Goal: Information Seeking & Learning: Check status

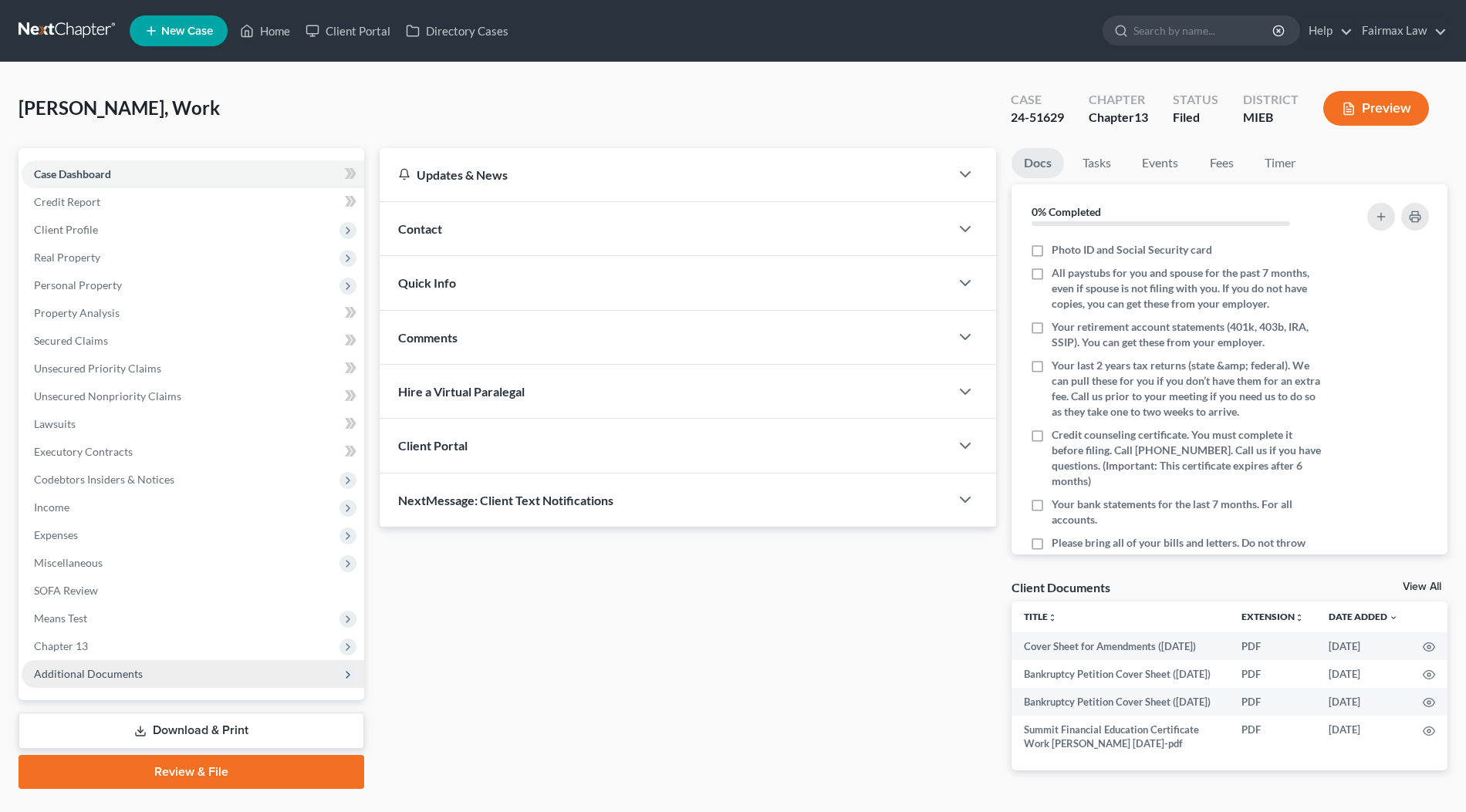
click at [126, 686] on span "Additional Documents" at bounding box center [193, 674] width 342 height 28
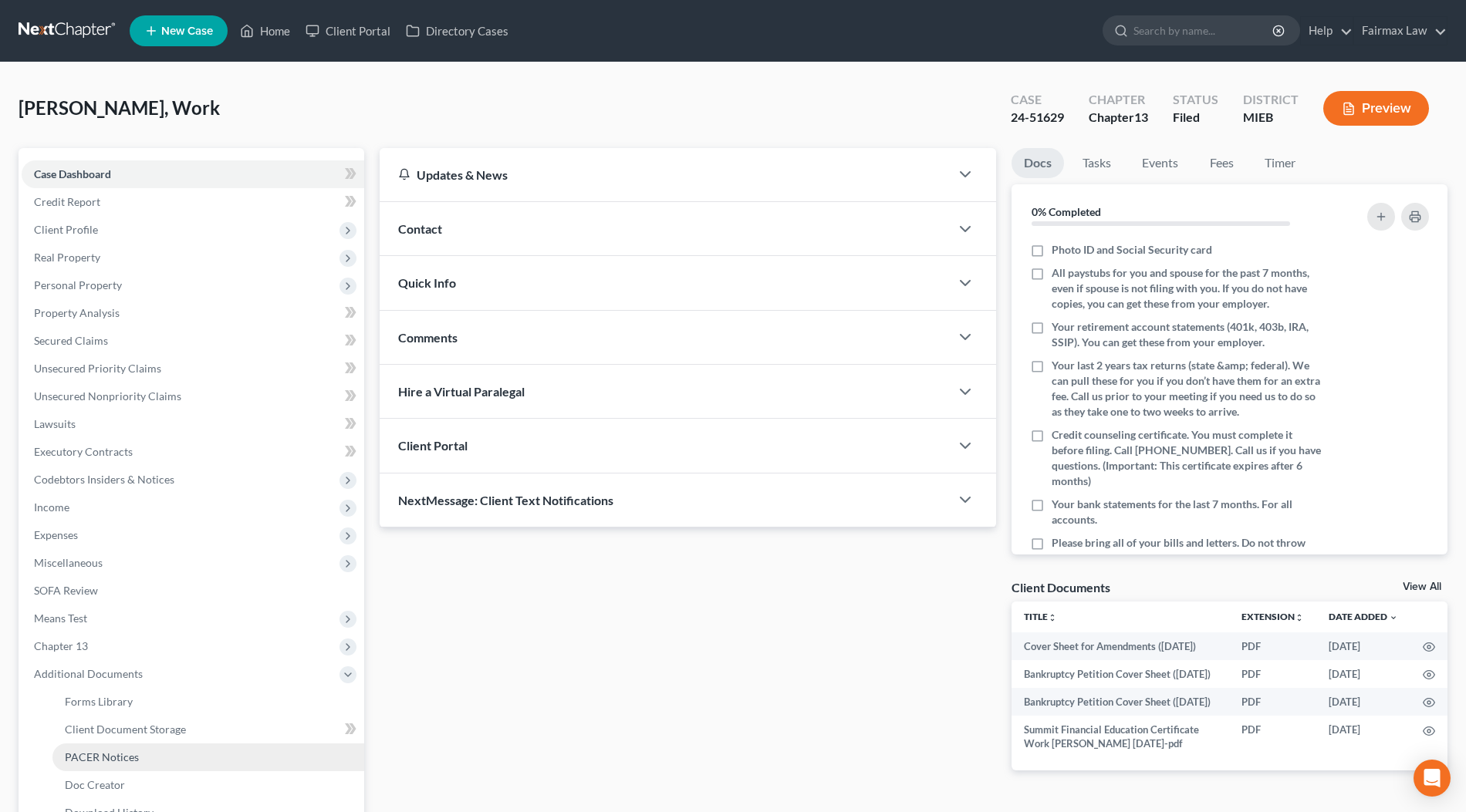
click at [115, 756] on span "PACER Notices" at bounding box center [101, 757] width 74 height 13
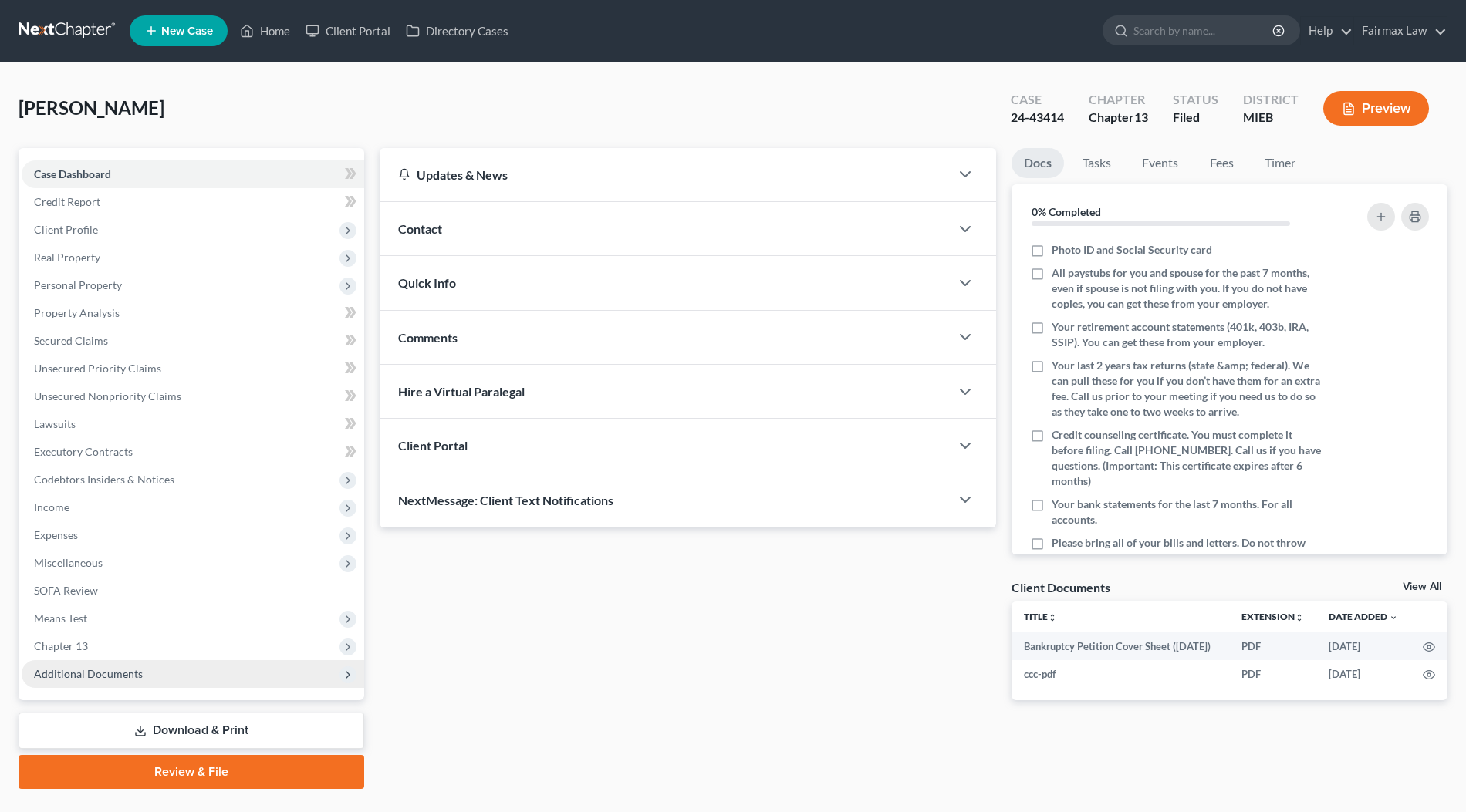
click at [166, 667] on span "Additional Documents" at bounding box center [193, 674] width 342 height 28
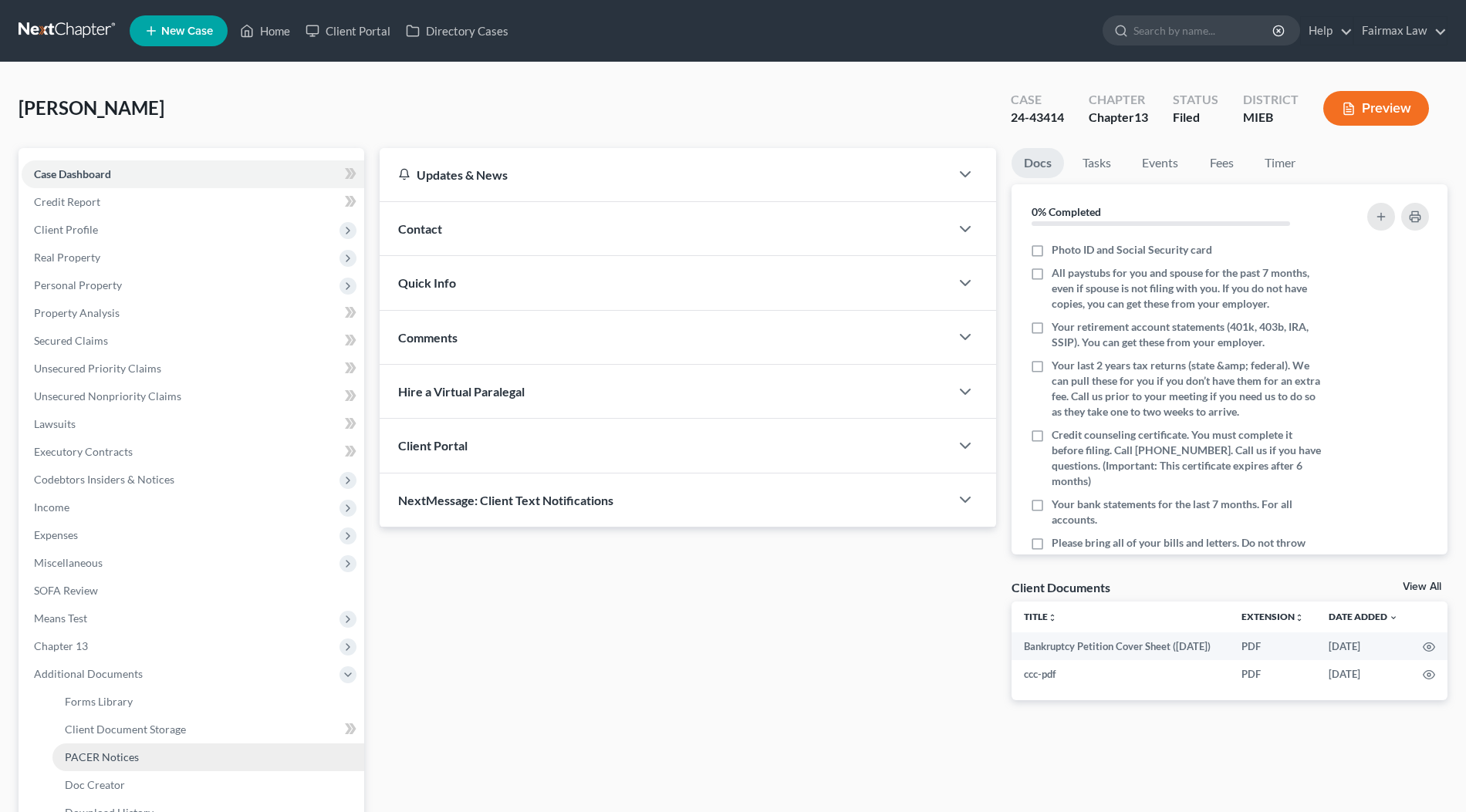
click at [149, 744] on link "PACER Notices" at bounding box center [208, 758] width 312 height 28
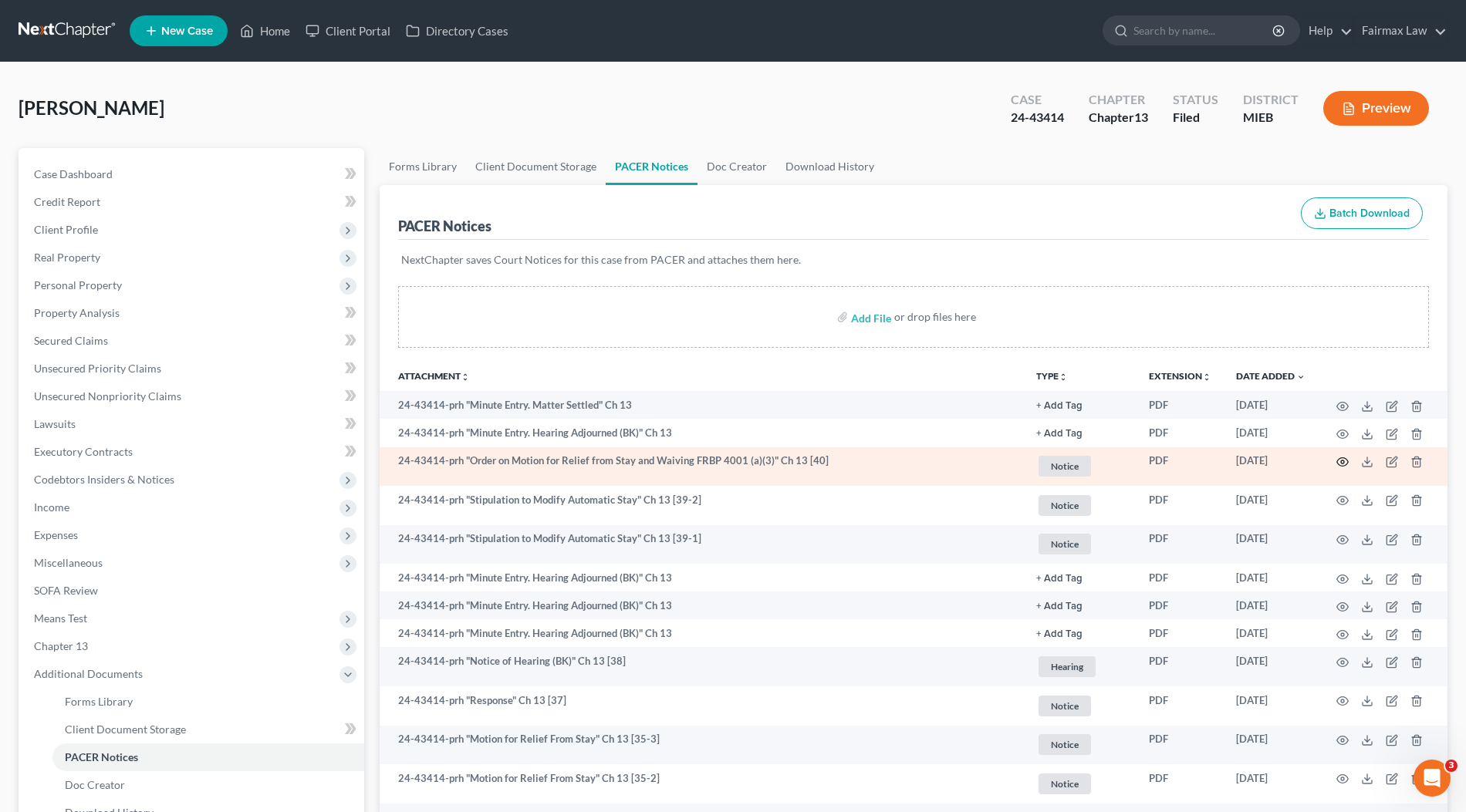
click at [1343, 460] on circle "button" at bounding box center [1342, 462] width 3 height 3
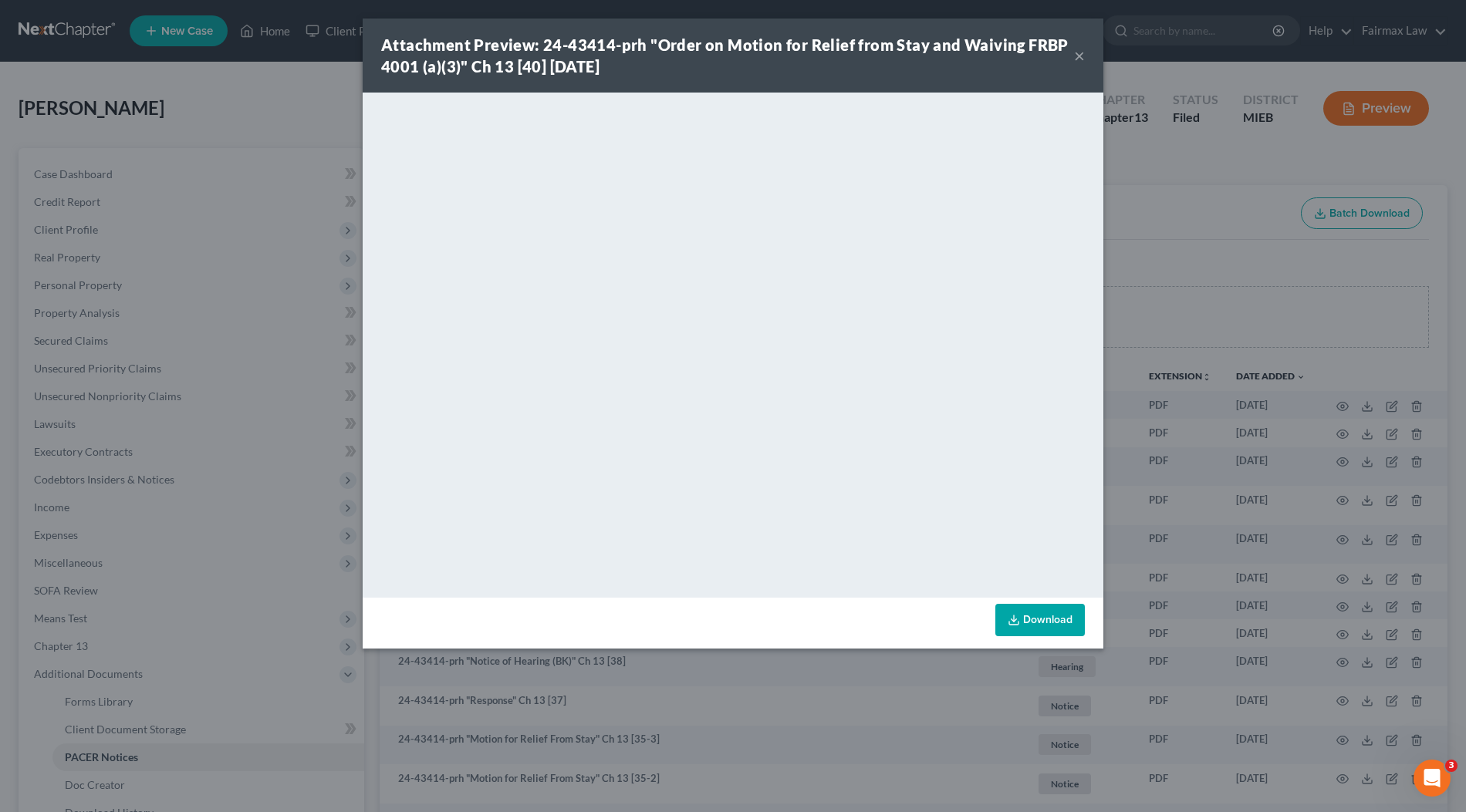
click at [1219, 374] on div "Attachment Preview: 24-43414-prh "Order on Motion for Relief from Stay and Waiv…" at bounding box center [733, 406] width 1466 height 812
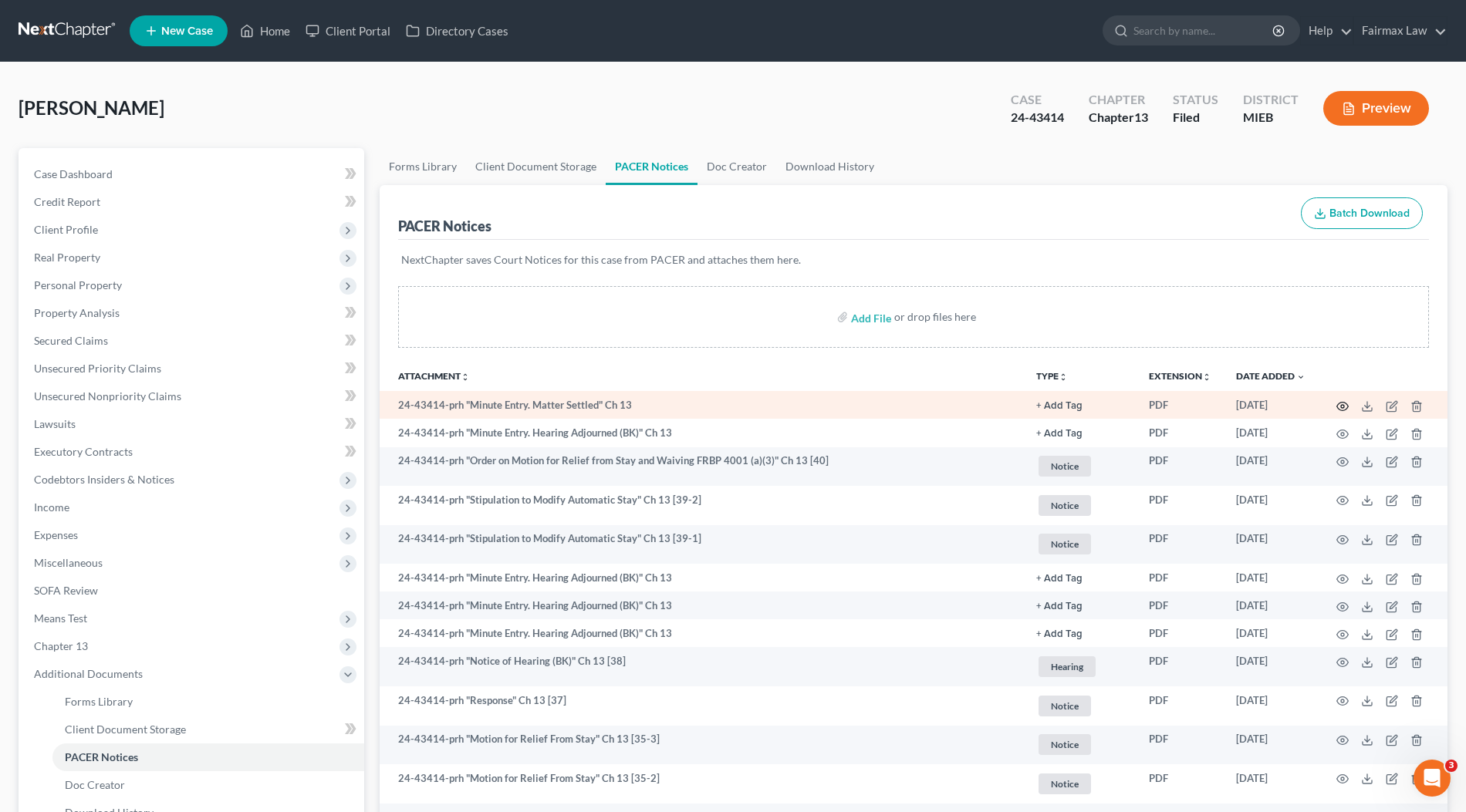
click at [1341, 407] on icon "button" at bounding box center [1342, 407] width 12 height 12
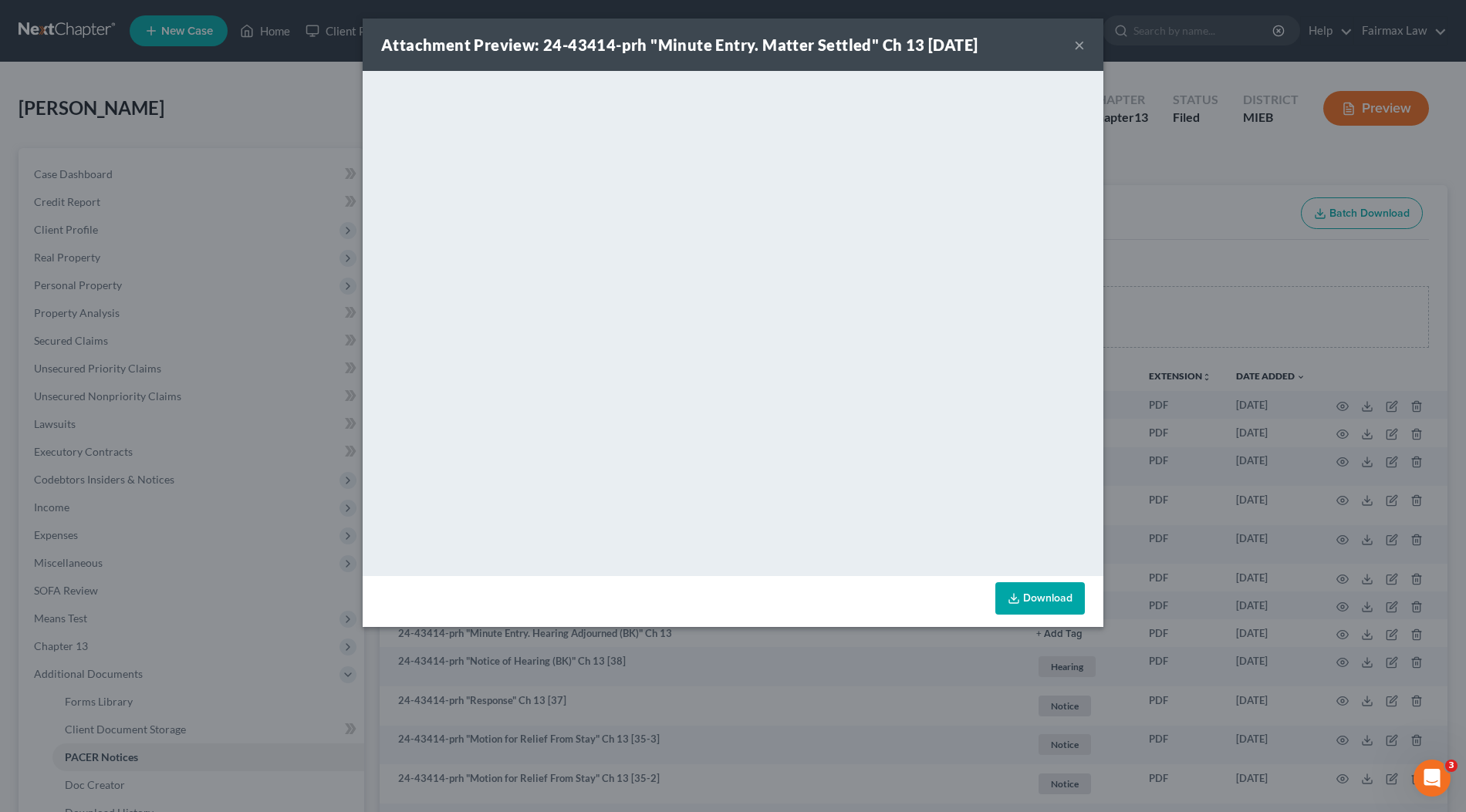
click at [1273, 362] on div "Attachment Preview: 24-43414-prh "Minute Entry. Matter Settled" Ch 13 [DATE] × …" at bounding box center [733, 406] width 1466 height 812
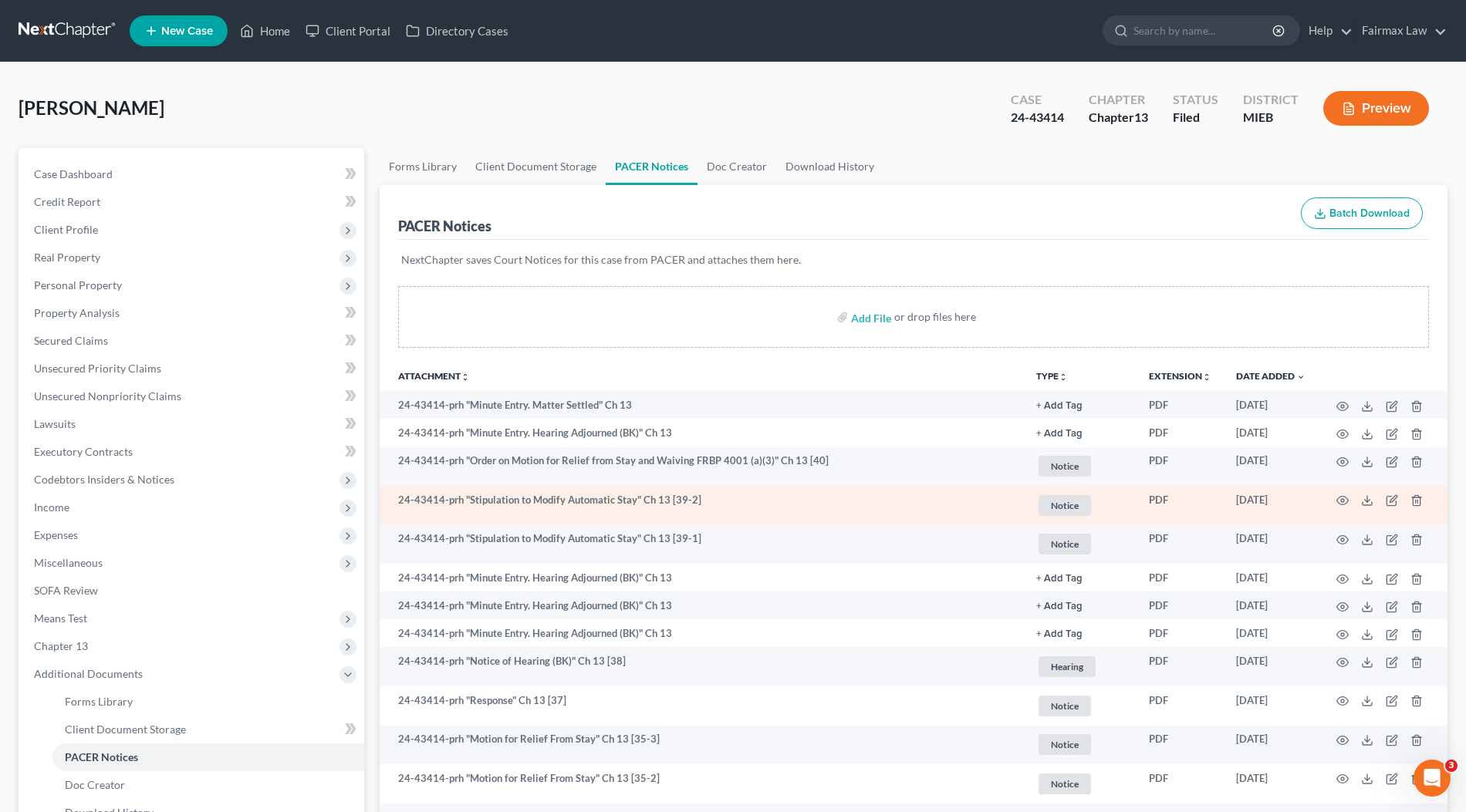
click at [791, 488] on td "24-43414-prh "Stipulation to Modify Automatic Stay" Ch 13 [39-2]" at bounding box center [702, 506] width 644 height 40
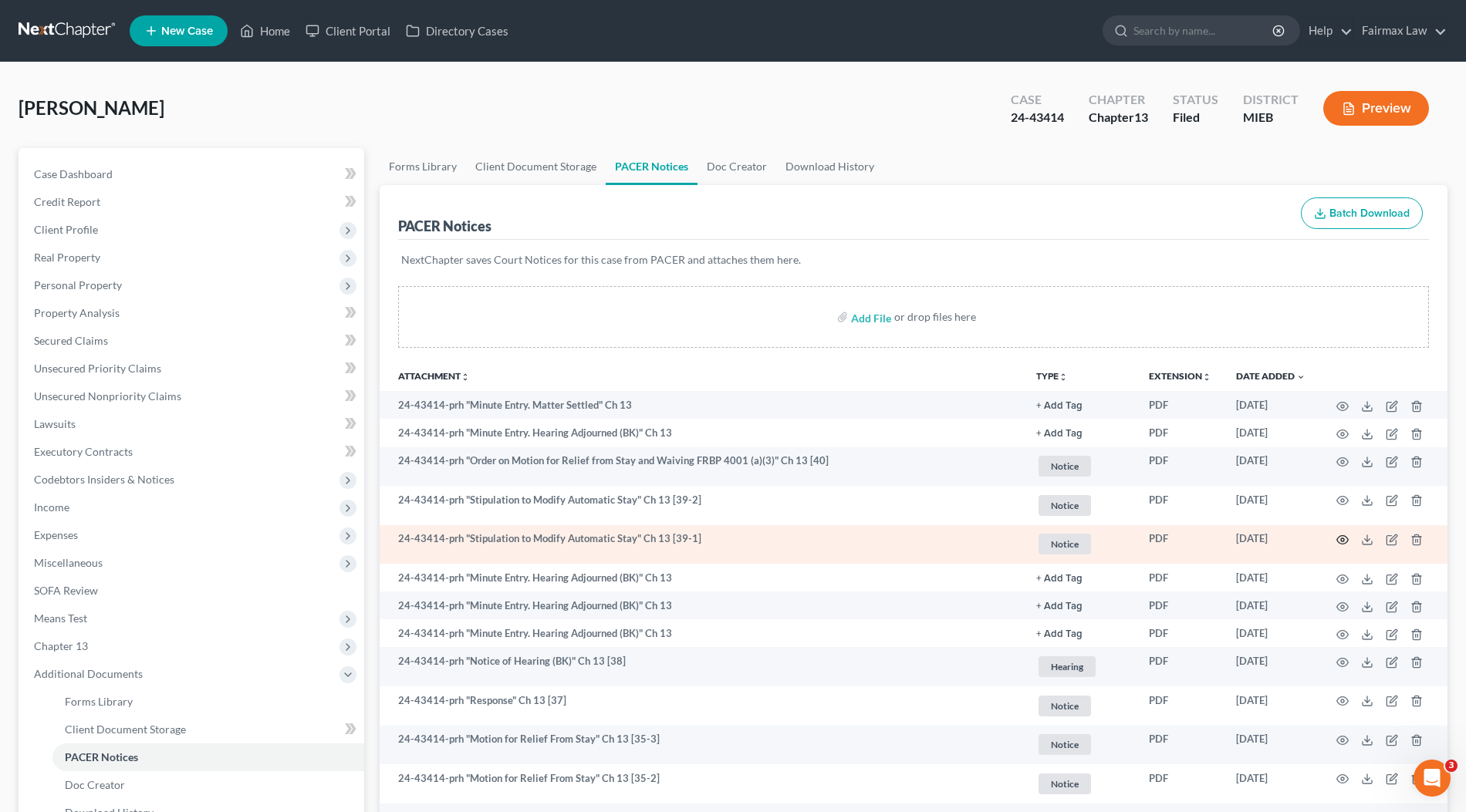
click at [1346, 536] on icon "button" at bounding box center [1342, 540] width 12 height 9
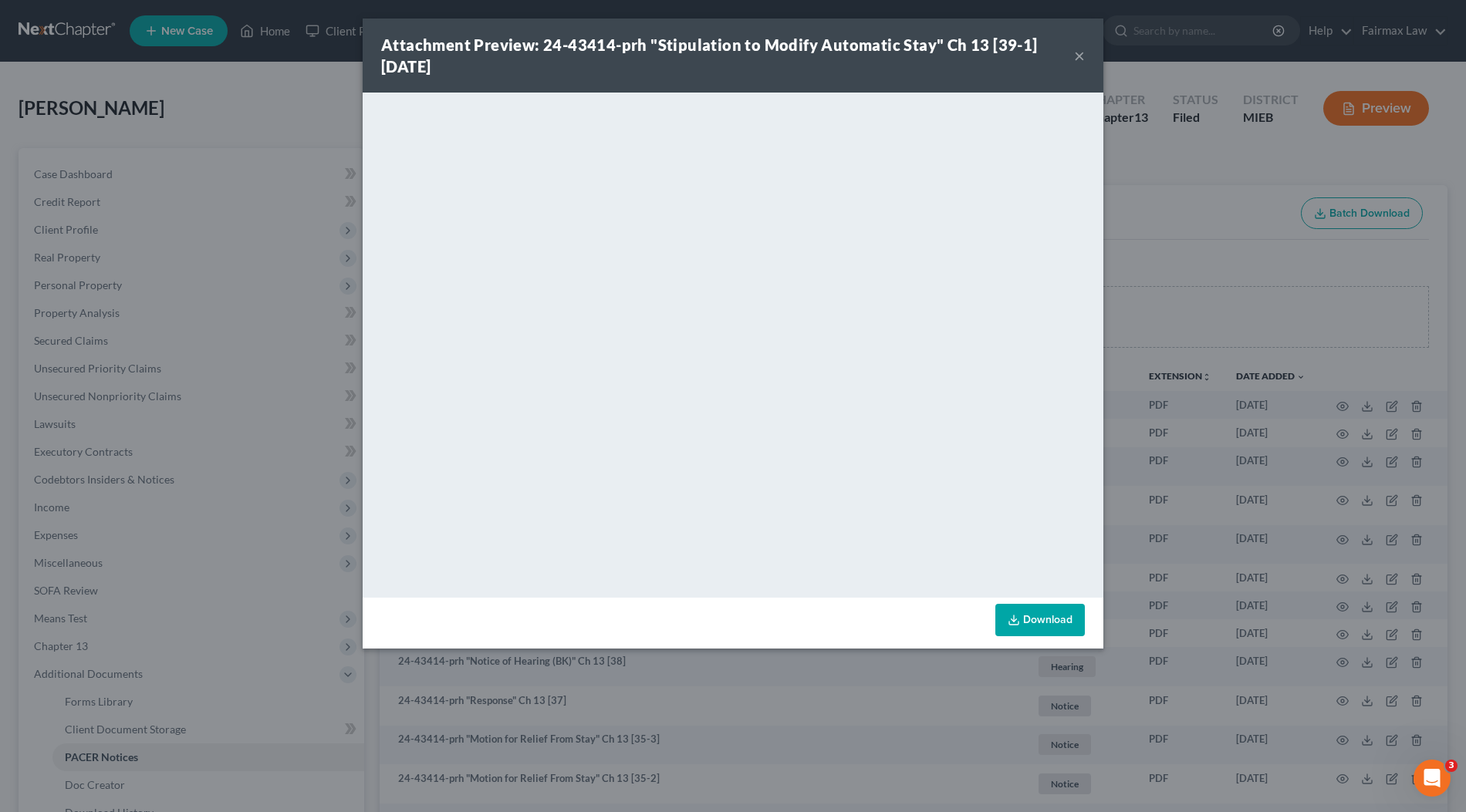
click at [1245, 422] on div "Attachment Preview: 24-43414-prh "Stipulation to Modify Automatic Stay" Ch 13 […" at bounding box center [733, 406] width 1466 height 812
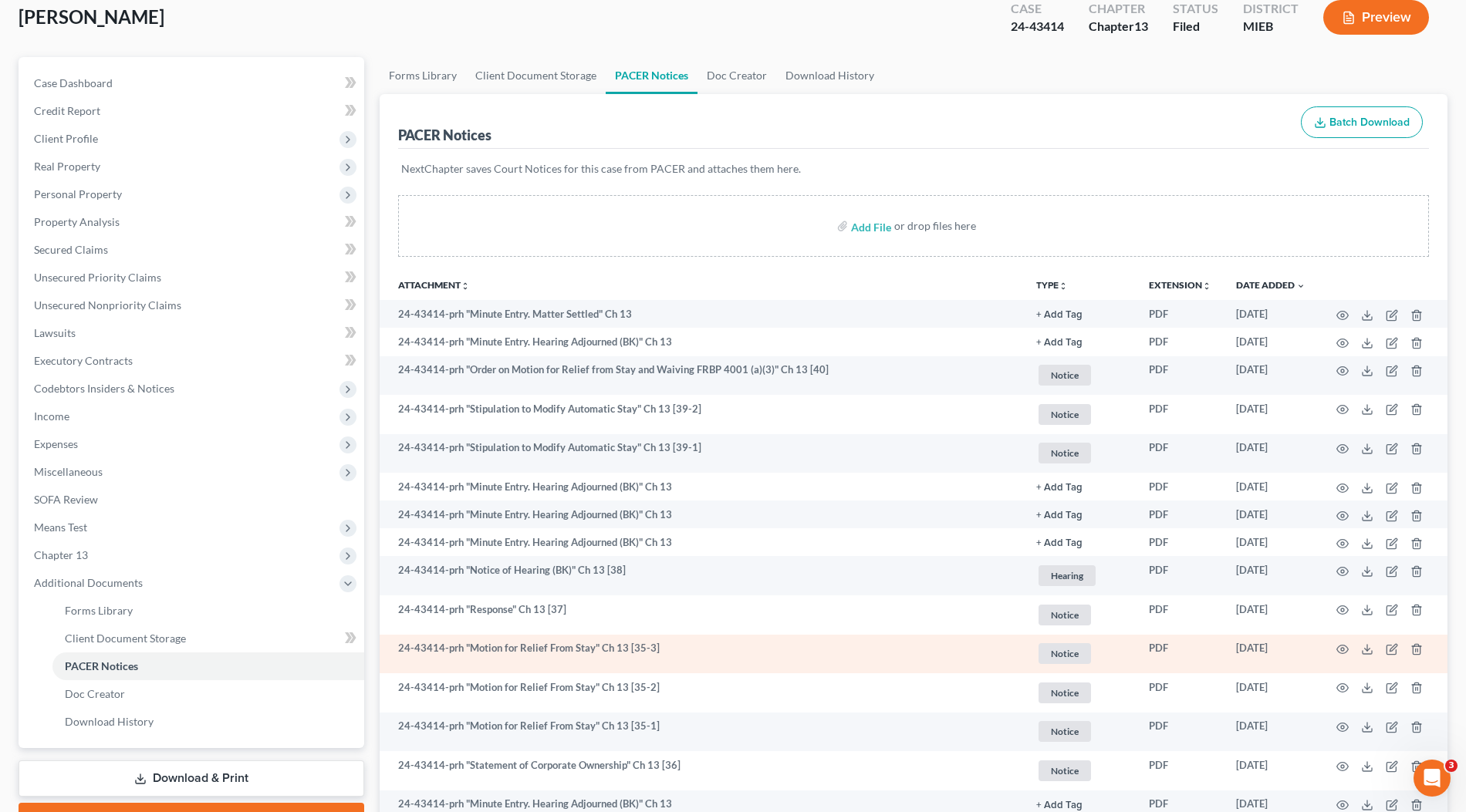
scroll to position [91, 0]
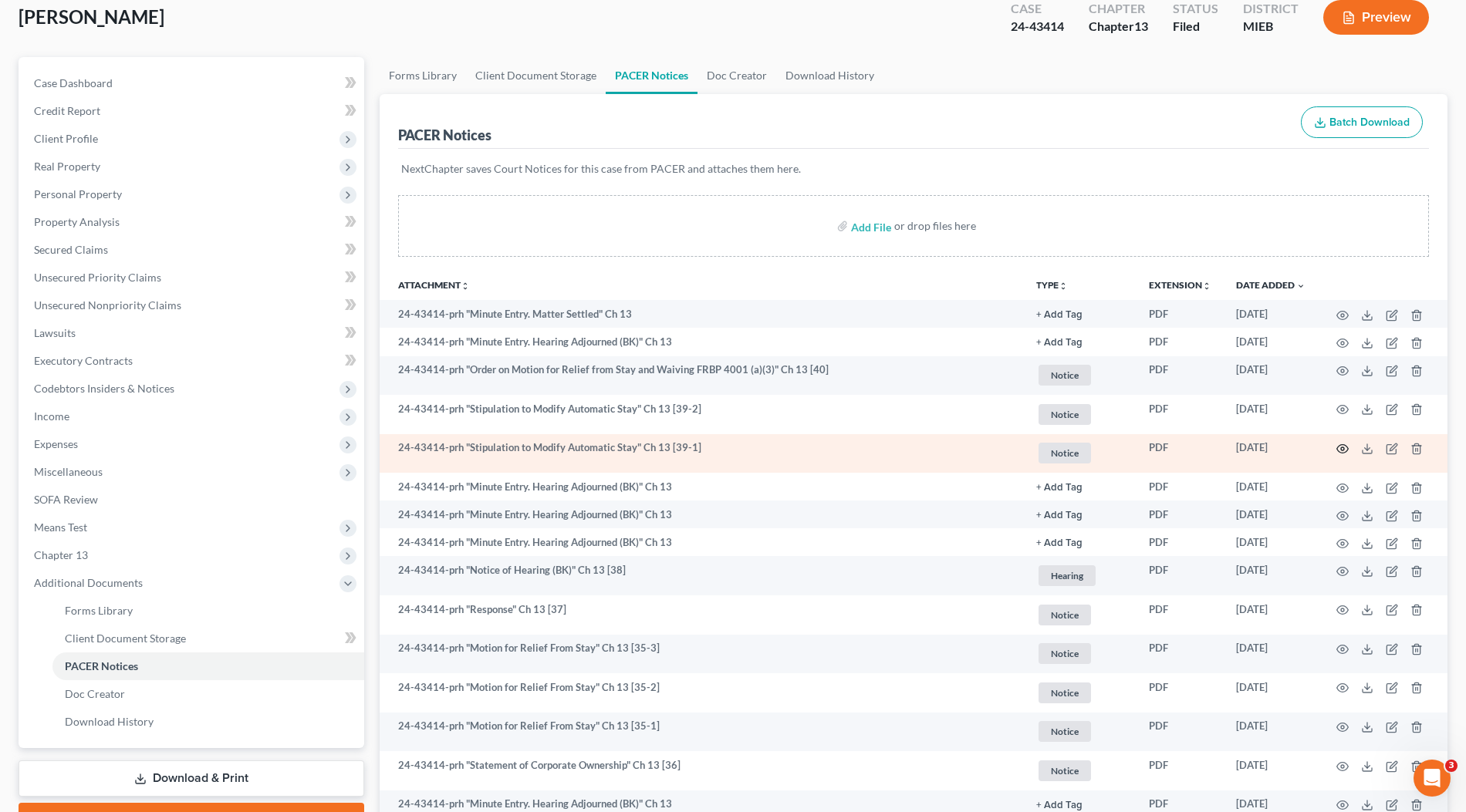
click at [1341, 447] on circle "button" at bounding box center [1342, 449] width 3 height 3
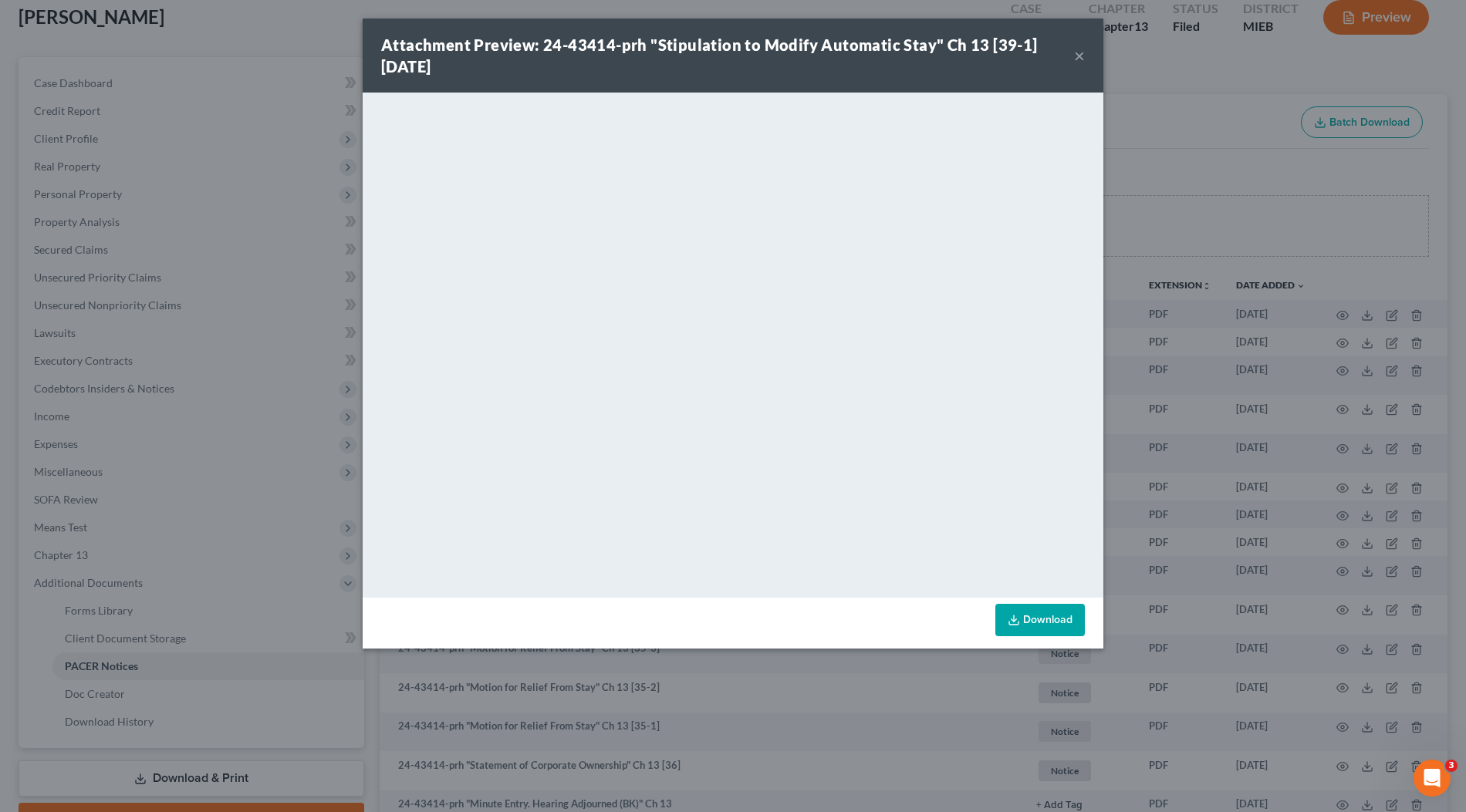
click at [1226, 390] on div "Attachment Preview: 24-43414-prh "Stipulation to Modify Automatic Stay" Ch 13 […" at bounding box center [733, 406] width 1466 height 812
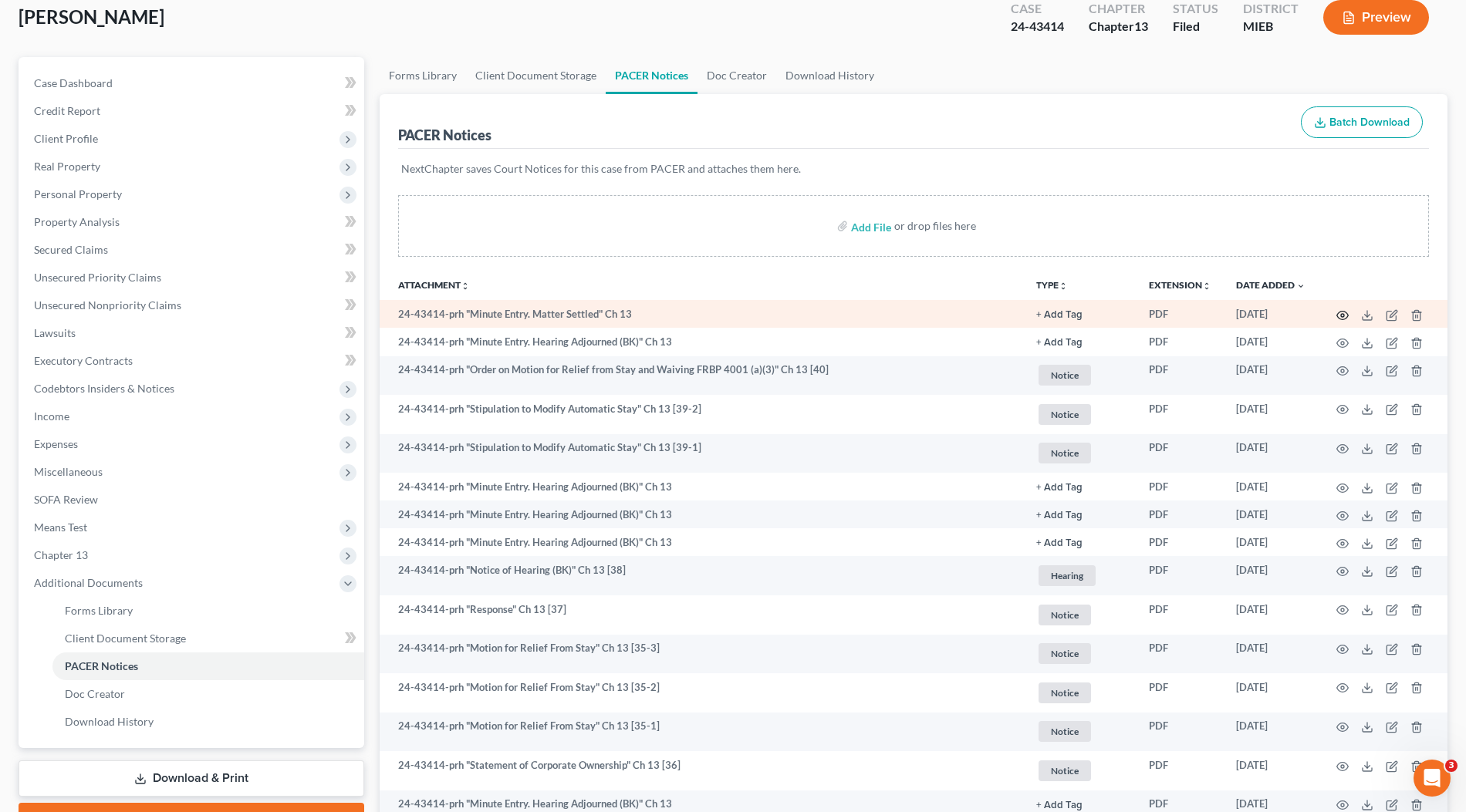
click at [1344, 314] on circle "button" at bounding box center [1342, 316] width 3 height 3
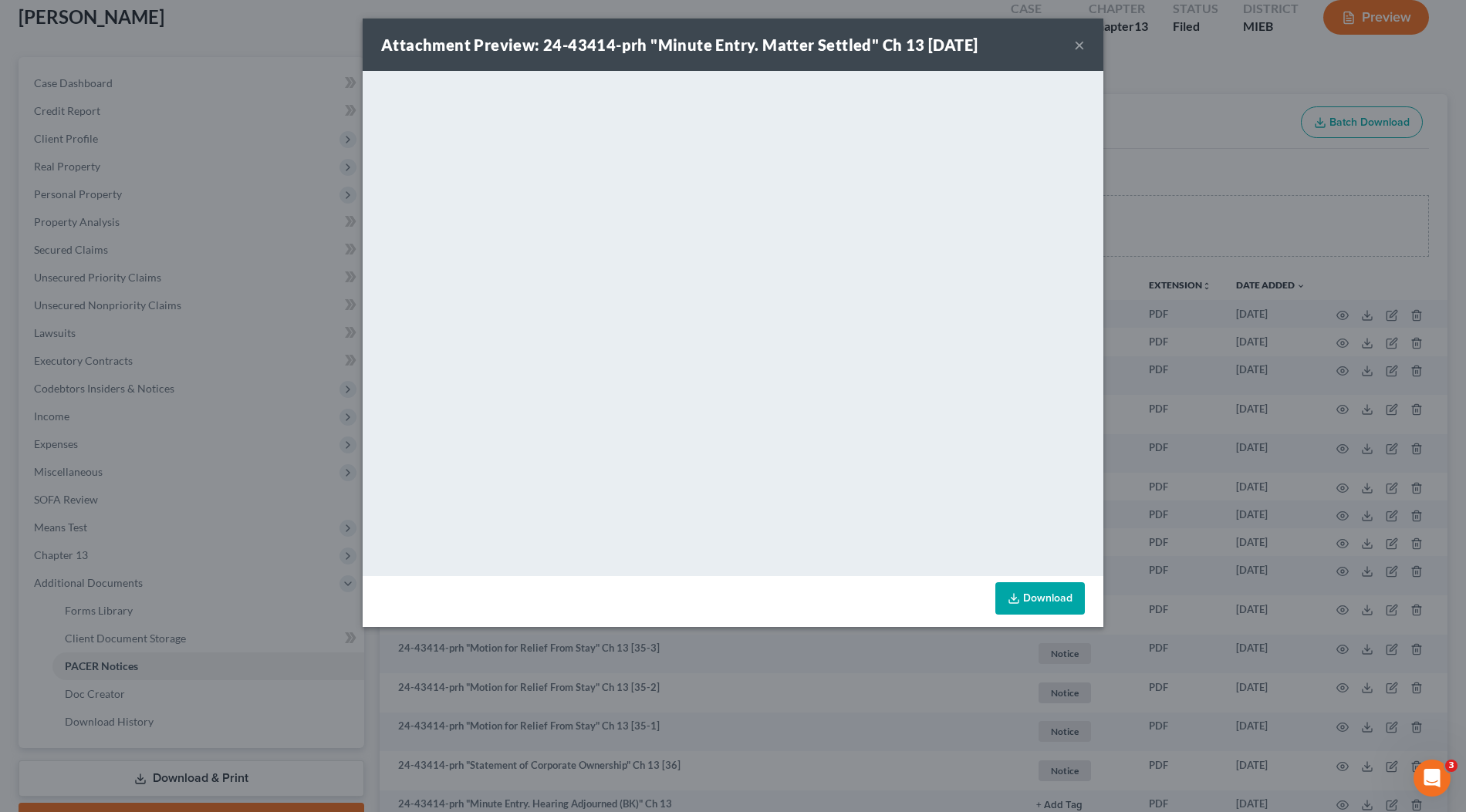
click at [1167, 312] on div "Attachment Preview: 24-43414-prh "Minute Entry. Matter Settled" Ch 13 [DATE] × …" at bounding box center [733, 406] width 1466 height 812
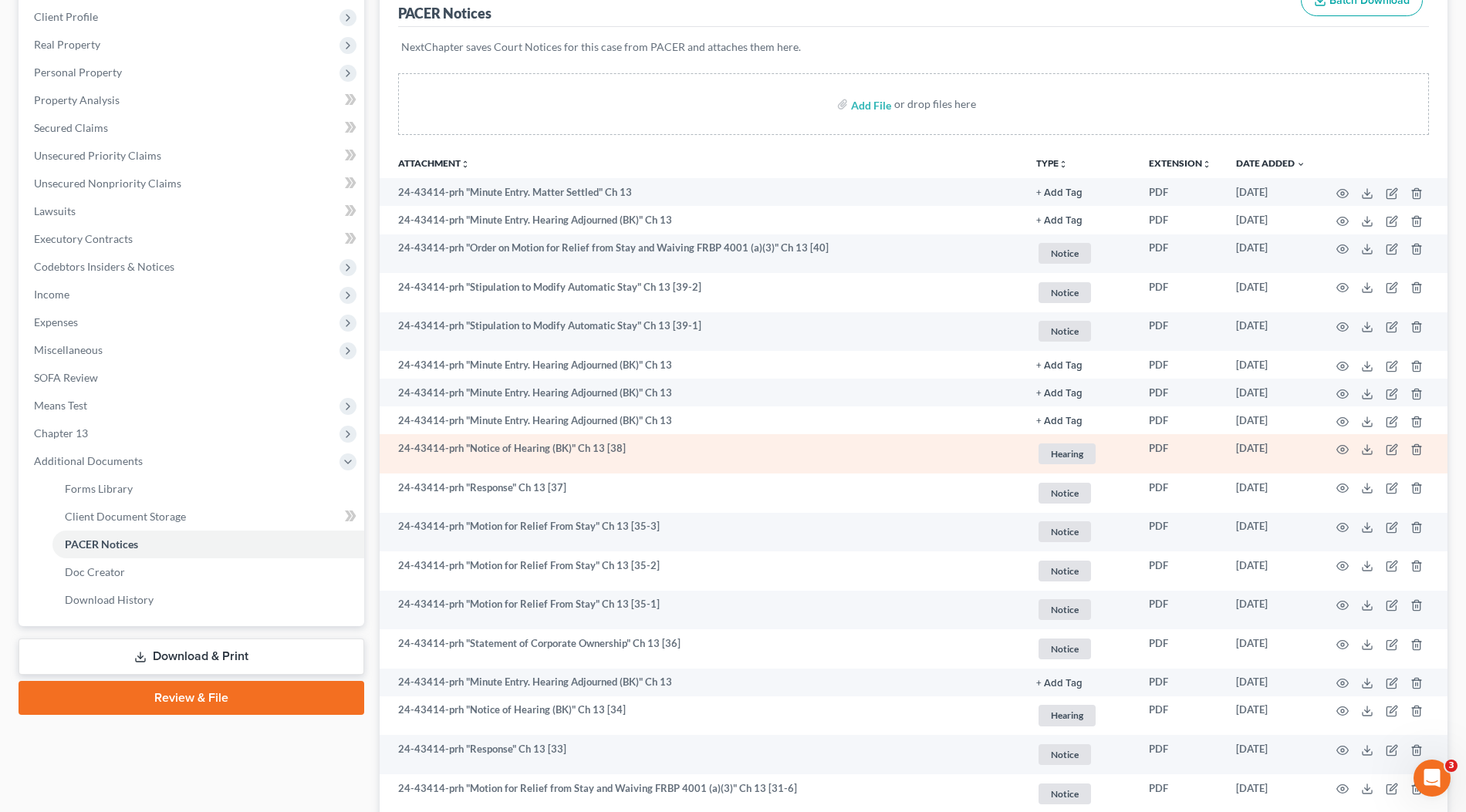
scroll to position [241, 0]
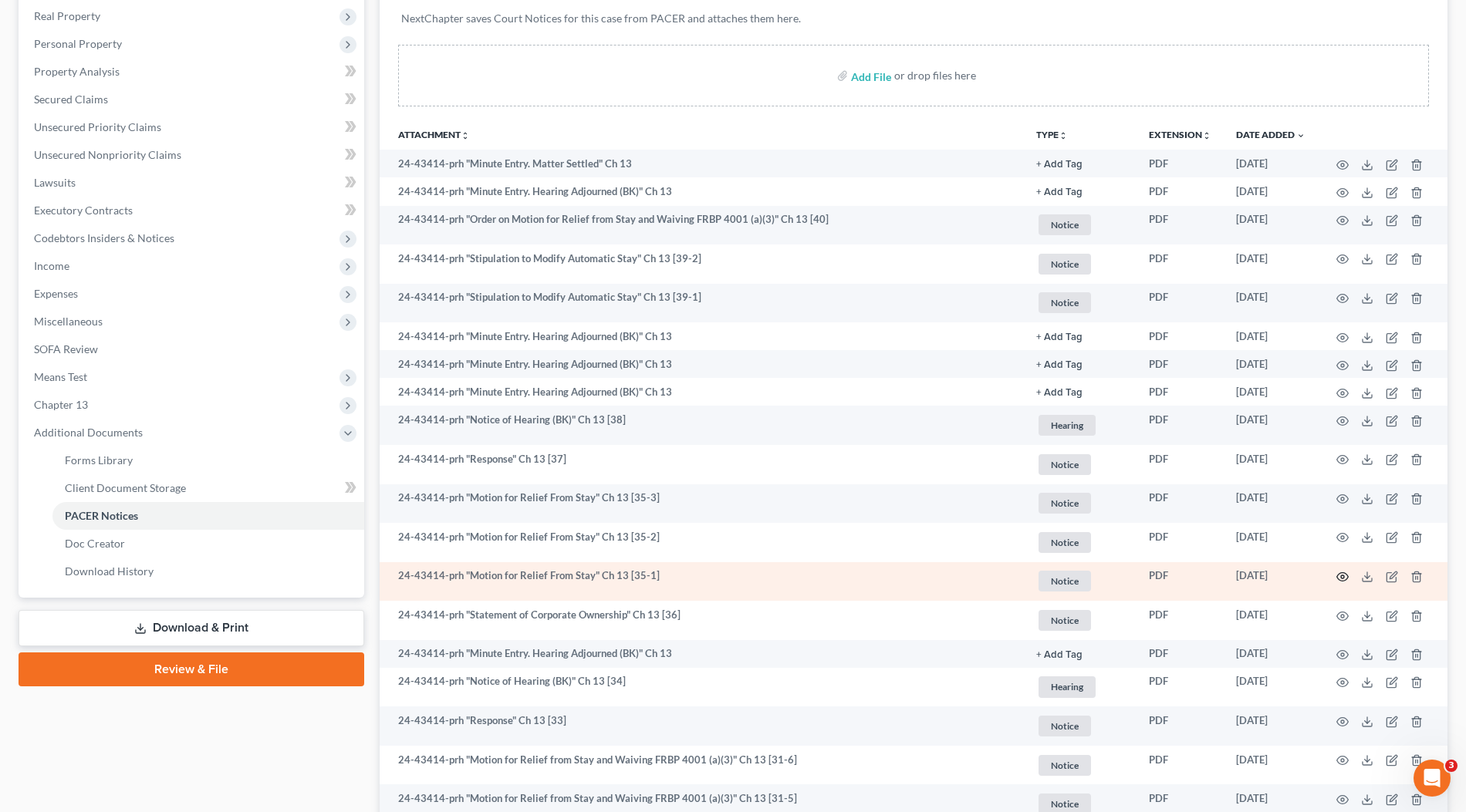
click at [1341, 579] on icon "button" at bounding box center [1342, 577] width 12 height 12
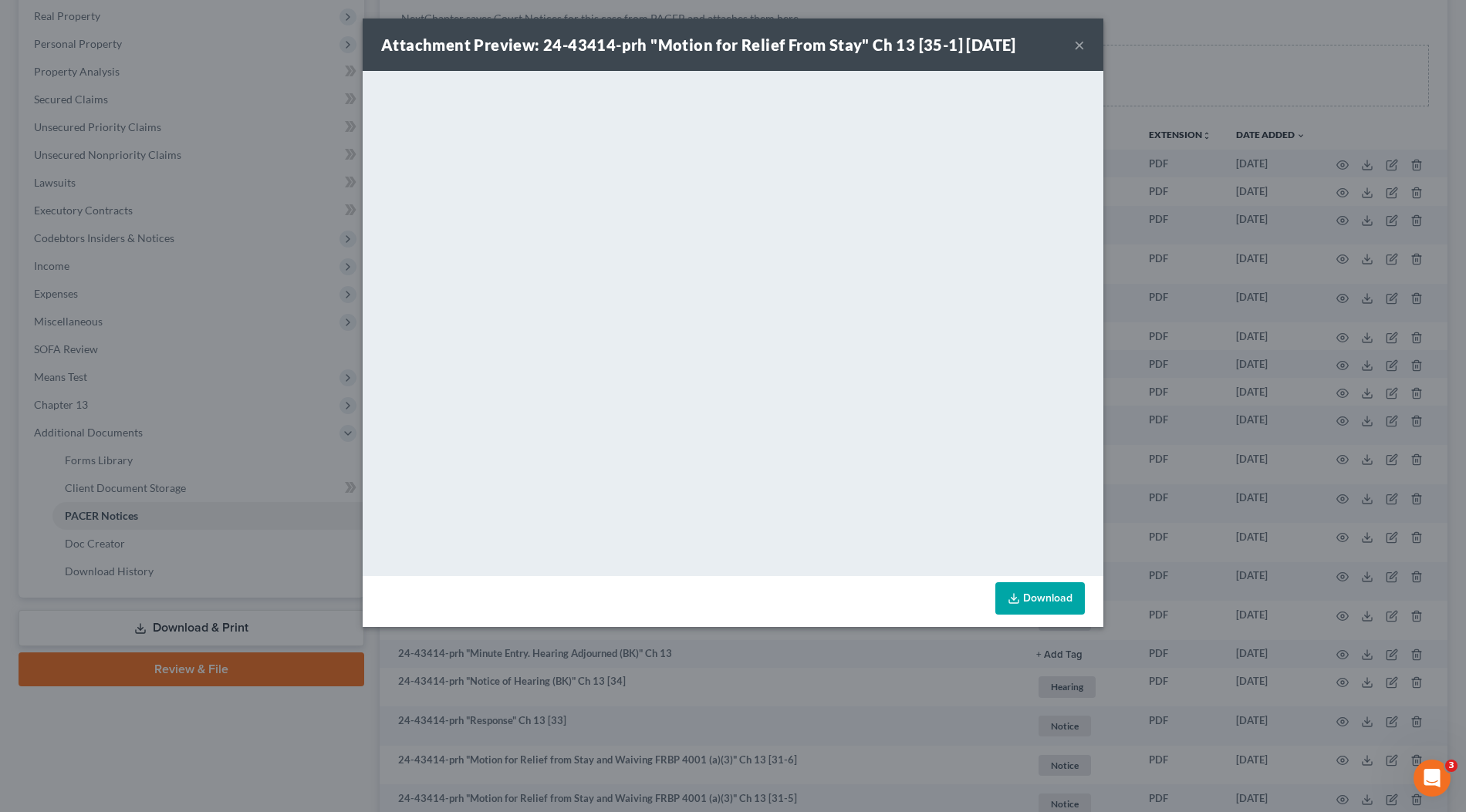
click at [1268, 460] on div "Attachment Preview: 24-43414-prh "Motion for Relief From Stay" Ch 13 [35-1] [DA…" at bounding box center [733, 406] width 1466 height 812
